Goal: Task Accomplishment & Management: Manage account settings

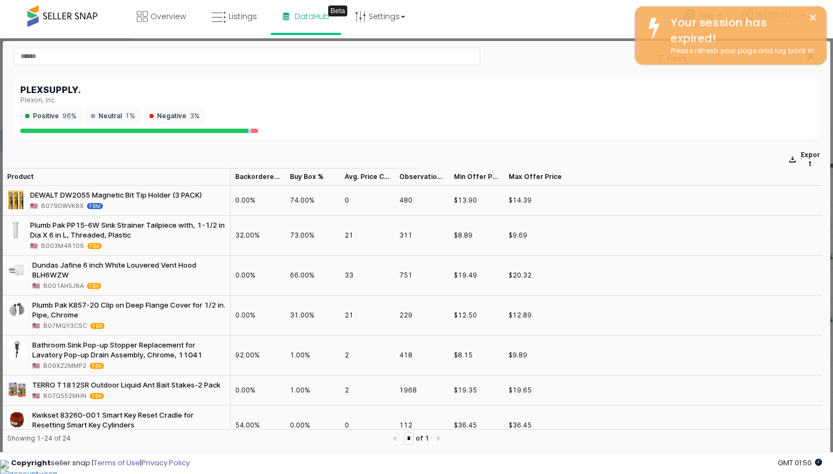
scroll to position [28, 0]
click at [118, 15] on div "Overview Listings Beta" at bounding box center [267, 23] width 550 height 47
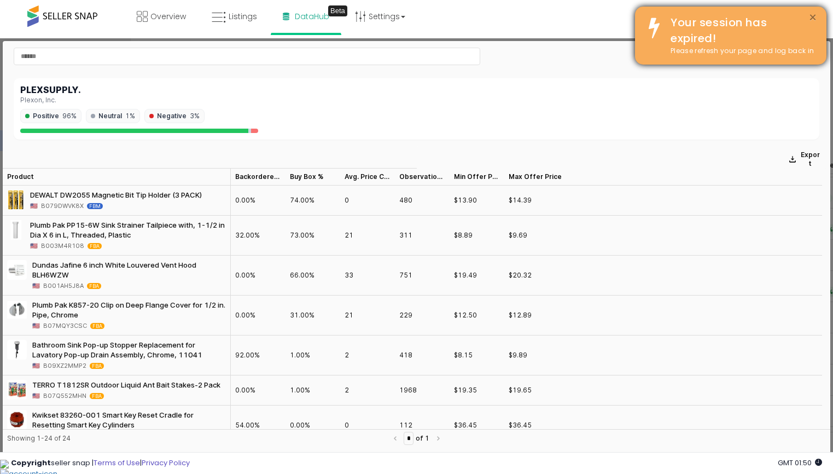
click at [810, 16] on button "×" at bounding box center [813, 18] width 9 height 14
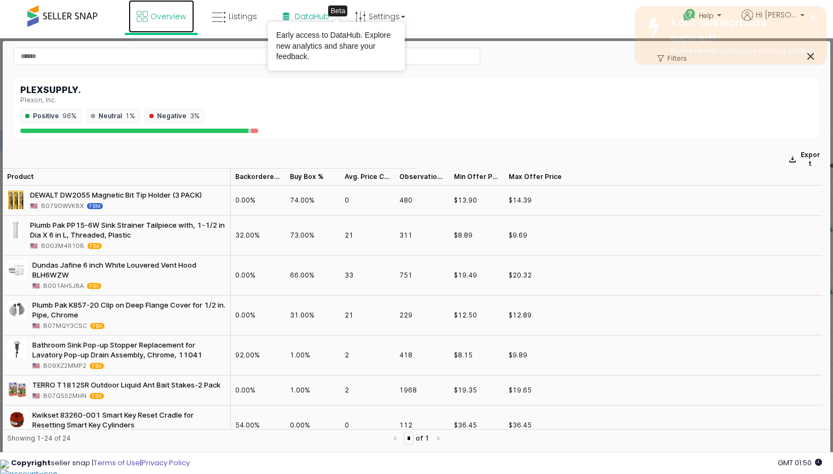
click at [181, 13] on span "Overview" at bounding box center [168, 16] width 36 height 11
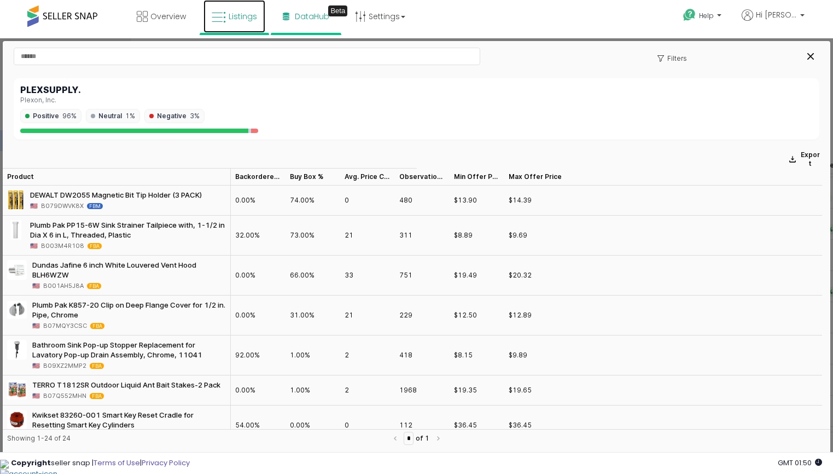
click at [212, 14] on icon at bounding box center [219, 17] width 14 height 14
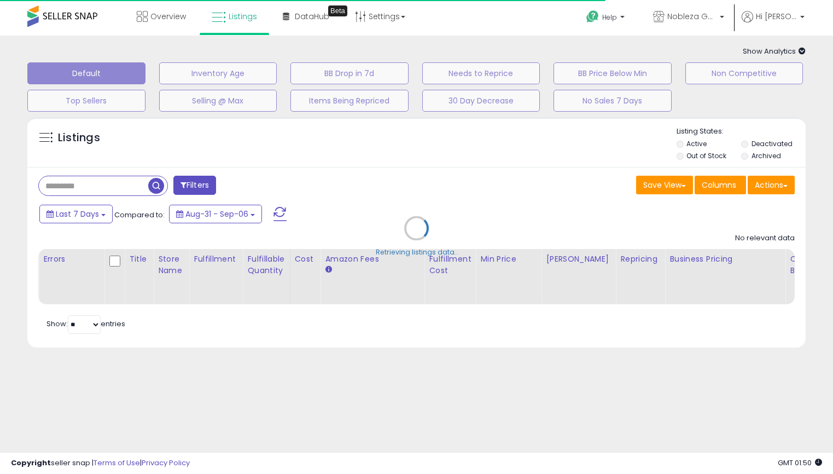
click at [767, 184] on div "Retrieving listings data.." at bounding box center [416, 237] width 795 height 250
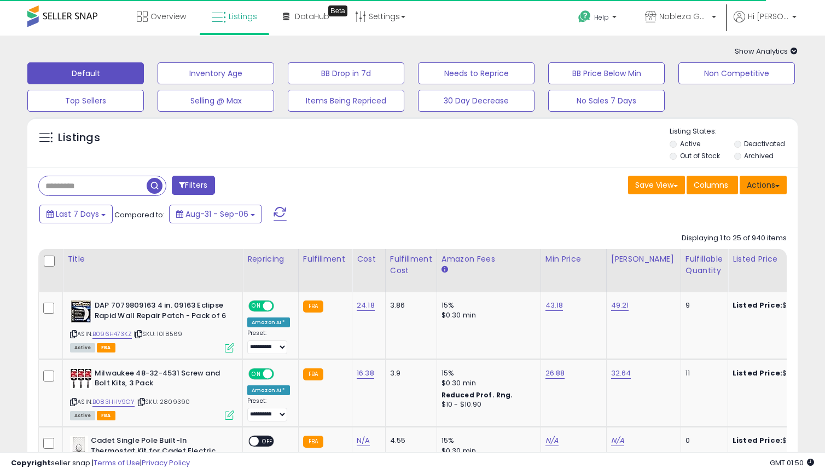
click at [778, 191] on button "Actions" at bounding box center [763, 185] width 47 height 19
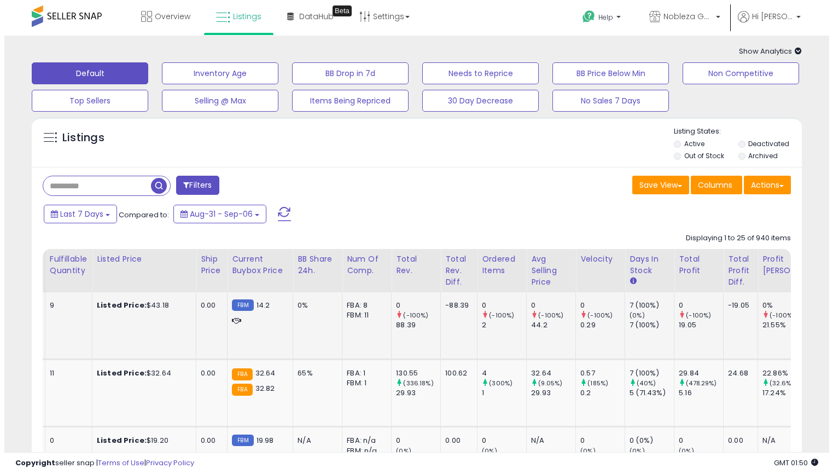
scroll to position [0, 791]
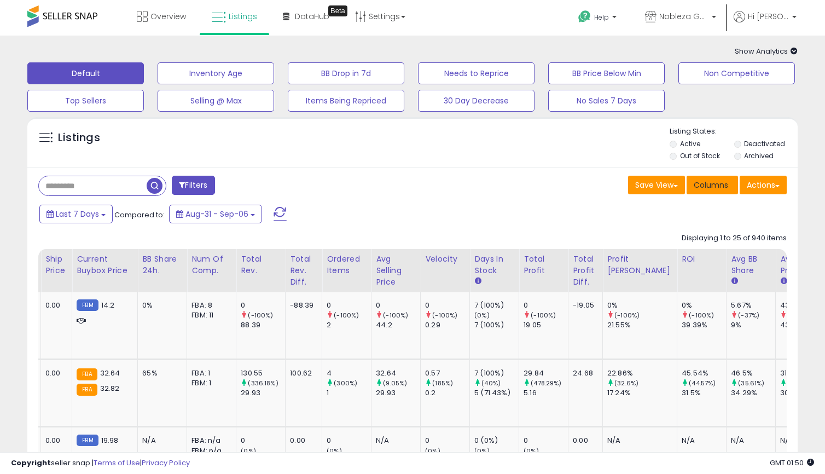
click at [694, 182] on span "Columns" at bounding box center [711, 185] width 34 height 11
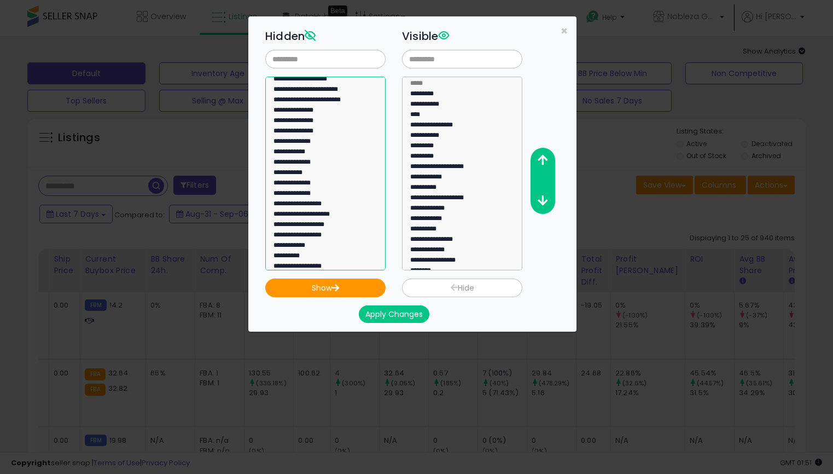
scroll to position [592, 0]
select select "**********"
click at [323, 159] on option "**********" at bounding box center [322, 158] width 98 height 10
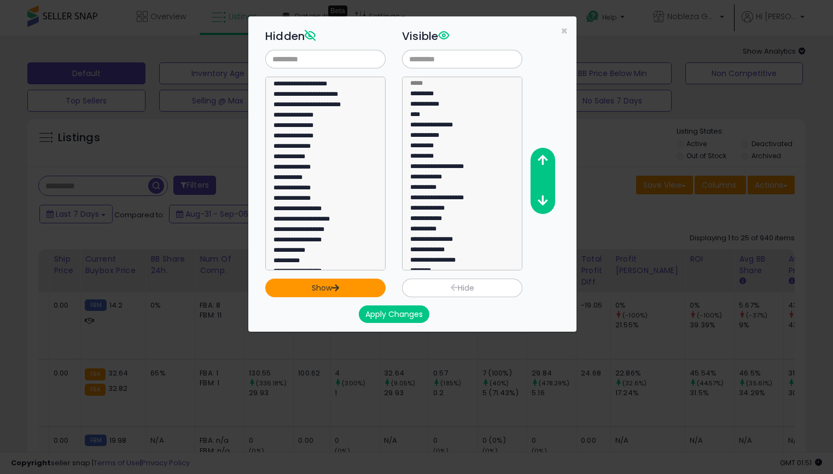
click at [311, 283] on button "Show" at bounding box center [325, 288] width 120 height 19
select select
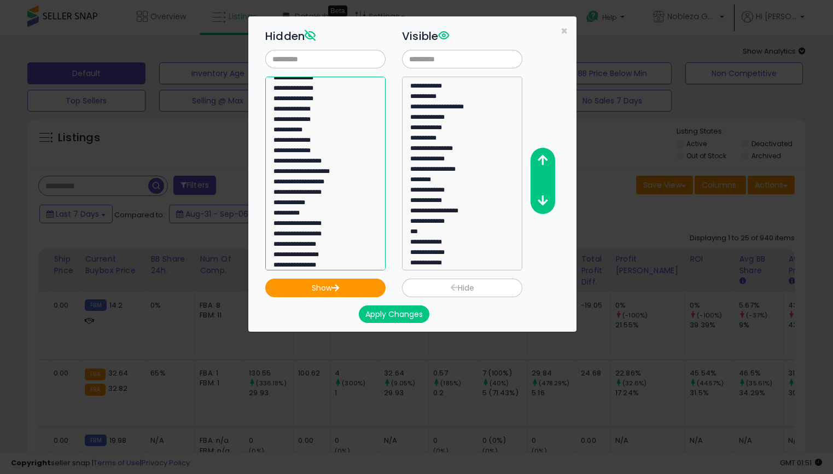
scroll to position [634, 0]
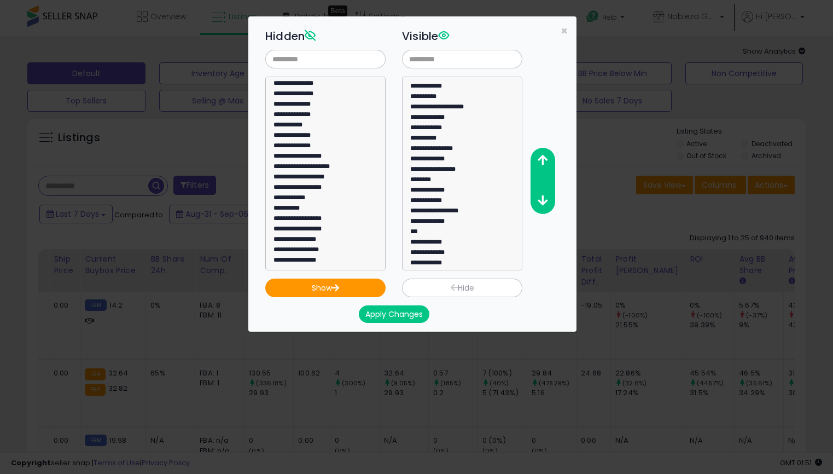
click at [406, 309] on button "Apply Changes" at bounding box center [394, 314] width 71 height 18
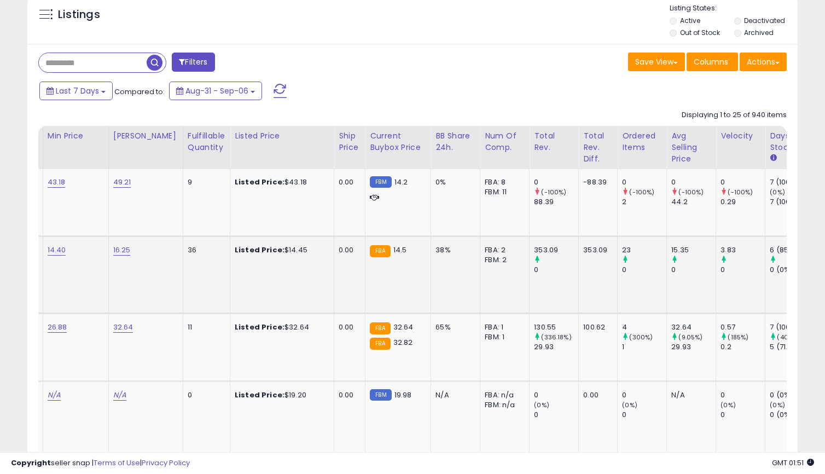
scroll to position [0, 402]
